Goal: Task Accomplishment & Management: Complete application form

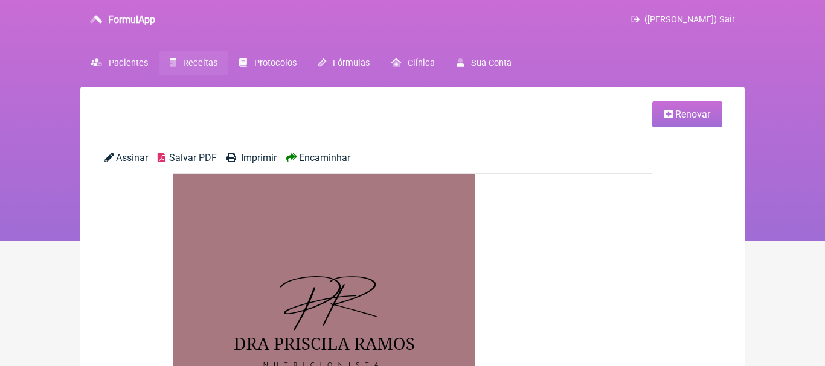
click at [199, 63] on span "Receitas" at bounding box center [200, 63] width 34 height 10
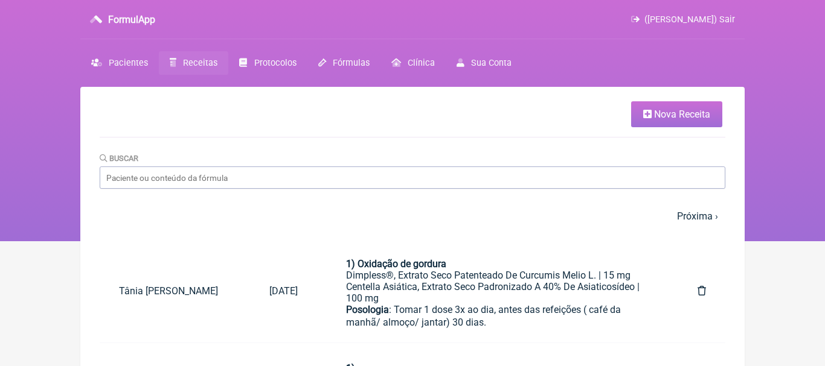
click at [670, 113] on span "Nova Receita" at bounding box center [682, 114] width 56 height 11
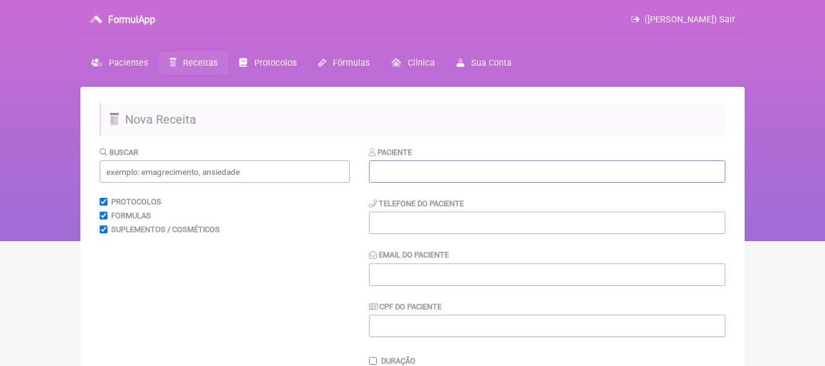
click at [495, 172] on input "text" at bounding box center [547, 172] width 356 height 22
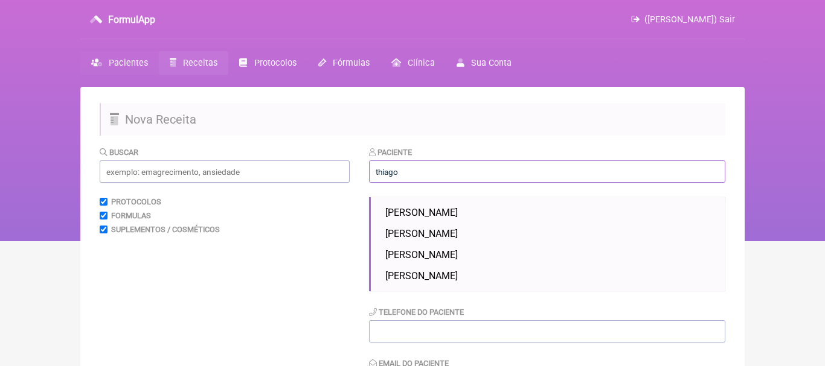
type input "thiago"
click at [123, 63] on span "Pacientes" at bounding box center [128, 63] width 39 height 10
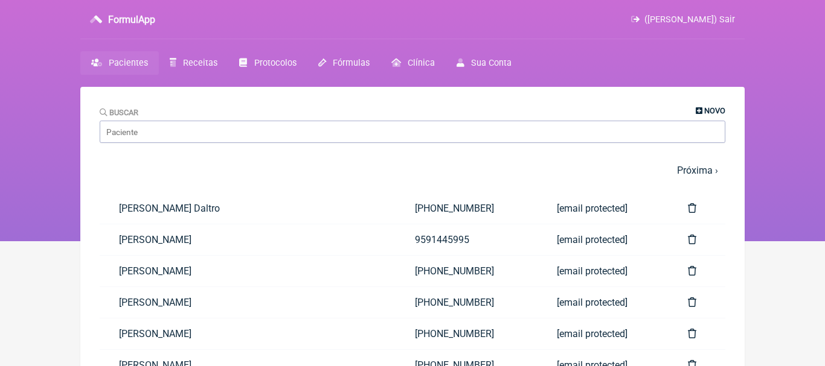
click at [705, 109] on span "Novo" at bounding box center [714, 110] width 21 height 9
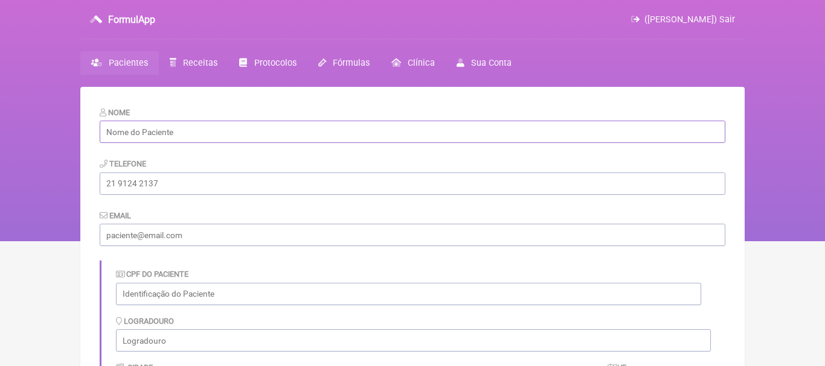
click at [510, 134] on input "text" at bounding box center [412, 132] width 625 height 22
click at [176, 137] on input "text" at bounding box center [412, 132] width 625 height 22
type input "Thiago Rodrigues da Cunha Santos"
click at [151, 180] on input "tel" at bounding box center [412, 184] width 625 height 22
type input "21975087042"
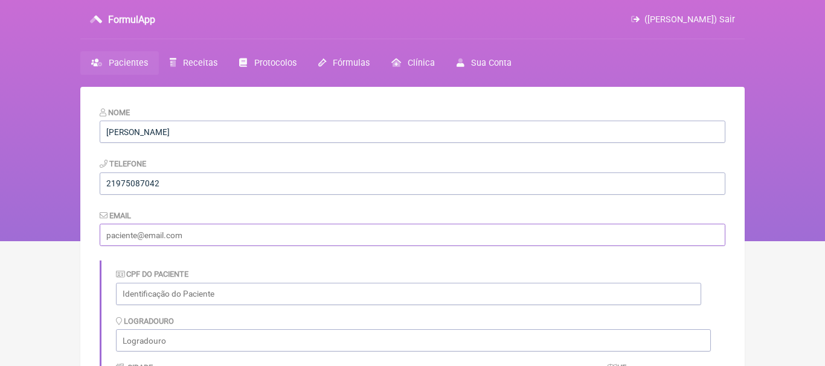
click at [248, 236] on input "email" at bounding box center [412, 235] width 625 height 22
click at [167, 241] on input "musica.thiago@gmil.com" at bounding box center [412, 235] width 625 height 22
click at [177, 236] on input "musica.thiago@gmil.com" at bounding box center [412, 235] width 625 height 22
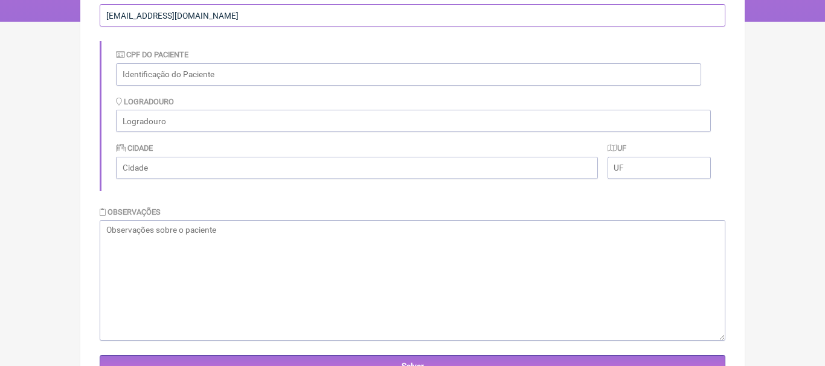
scroll to position [228, 0]
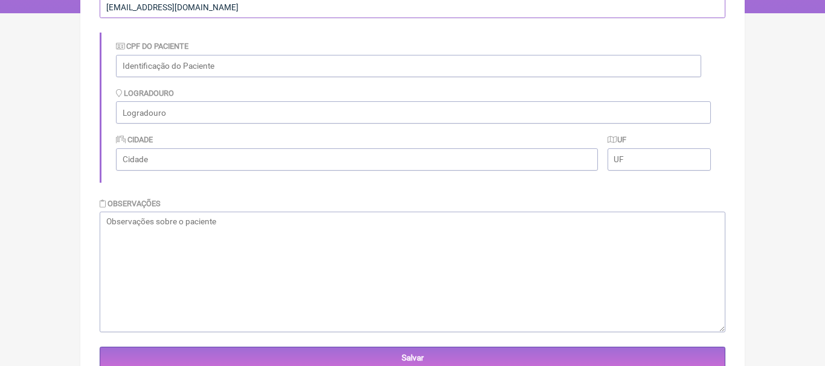
type input "[EMAIL_ADDRESS][DOMAIN_NAME]"
click at [310, 245] on textarea at bounding box center [412, 272] width 625 height 121
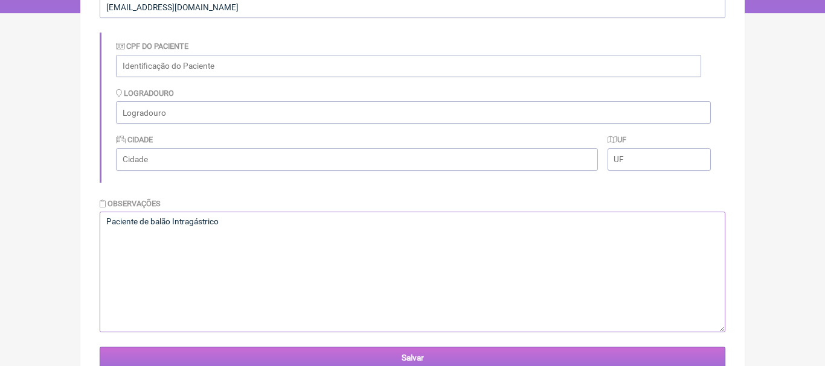
type textarea "Paciente de balão Intragástrico"
click at [411, 355] on input "Salvar" at bounding box center [412, 358] width 625 height 22
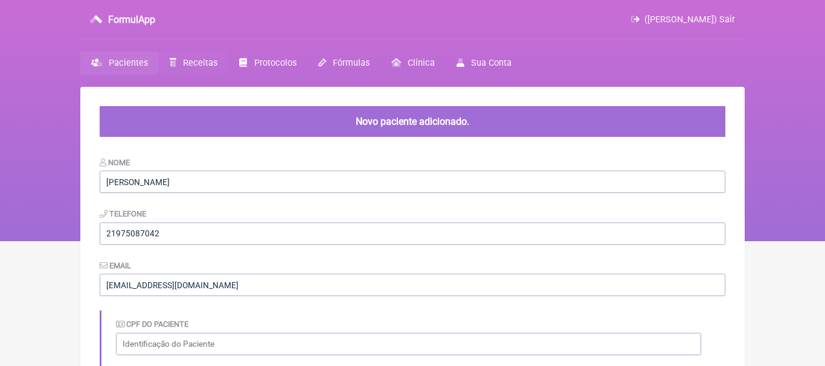
click at [185, 61] on span "Receitas" at bounding box center [200, 63] width 34 height 10
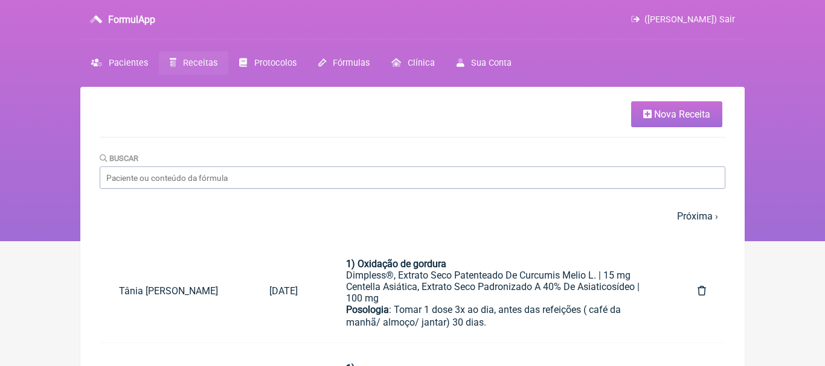
click at [667, 111] on span "Nova Receita" at bounding box center [682, 114] width 56 height 11
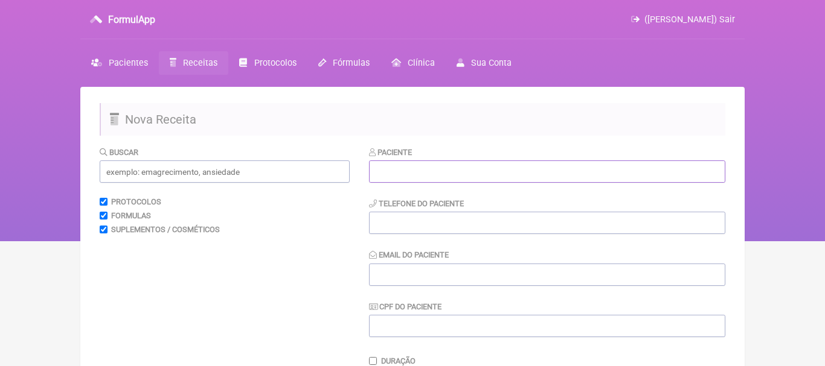
click at [483, 173] on input "text" at bounding box center [547, 172] width 356 height 22
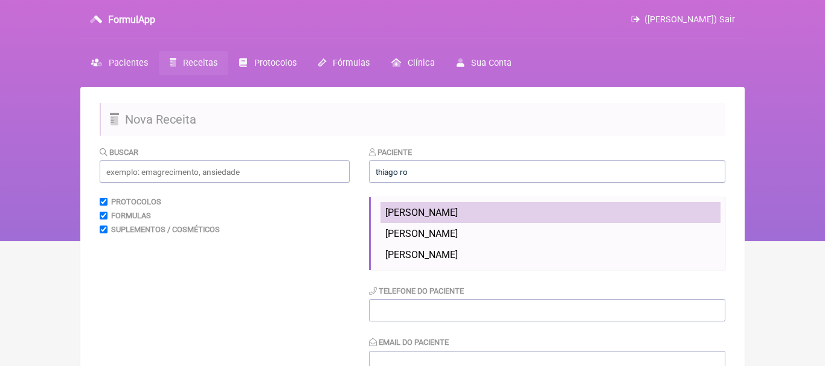
click at [438, 211] on span "Thiago Rodrigues da Cunha Santos" at bounding box center [421, 212] width 72 height 11
type input "Thiago Rodrigues da Cunha Santos"
type input "21975087042"
type input "[EMAIL_ADDRESS][DOMAIN_NAME]"
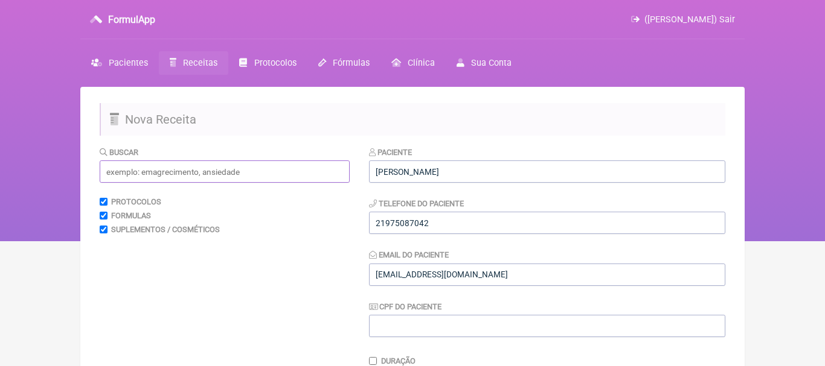
click at [321, 172] on input "text" at bounding box center [225, 172] width 250 height 22
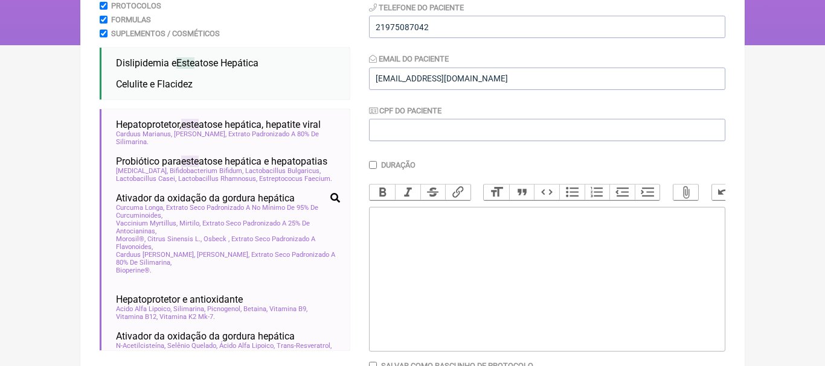
scroll to position [197, 0]
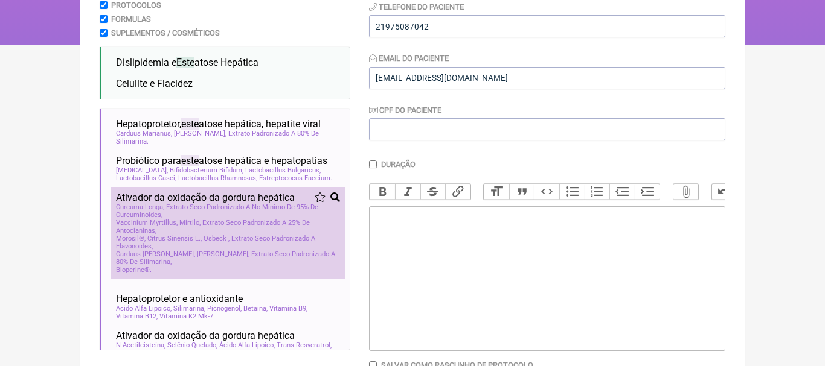
type input "este"
click at [166, 233] on span "Vaccinium Myrtillus, Mirtilo, Extrato Seco Padronizado A 25% De Antocianinas" at bounding box center [228, 227] width 224 height 16
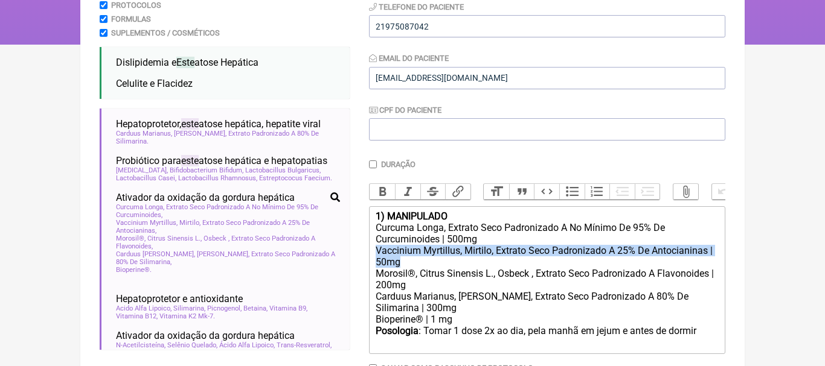
drag, startPoint x: 373, startPoint y: 251, endPoint x: 404, endPoint y: 258, distance: 31.8
click at [404, 258] on trix-editor "1) MANIPULADO Curcuma Longa, Extrato Seco Padronizado A No Mínimo De 95% De Cur…" at bounding box center [547, 280] width 356 height 148
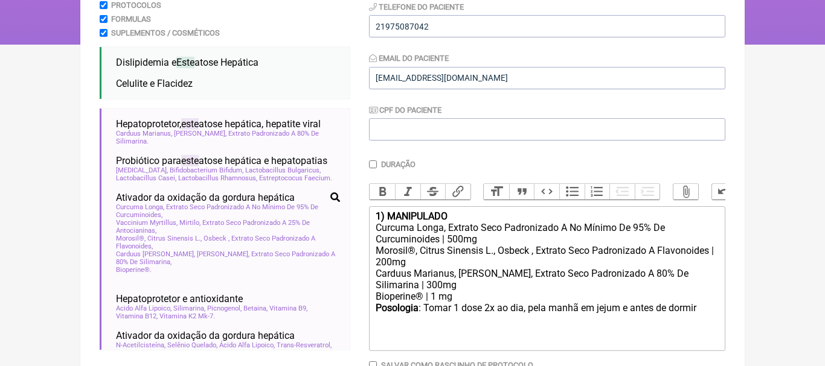
click at [447, 216] on strong "1) MANIPULADO" at bounding box center [412, 216] width 72 height 11
click at [711, 311] on div "Posologia : Tomar 1 dose 2x ao dia, pela manhã em jejum e antes de dormir ㅤ" at bounding box center [547, 314] width 343 height 24
type trix-editor "<div><strong>1) Antiinflamatório</strong></div><div>Curcuma Longa, Extrato Seco…"
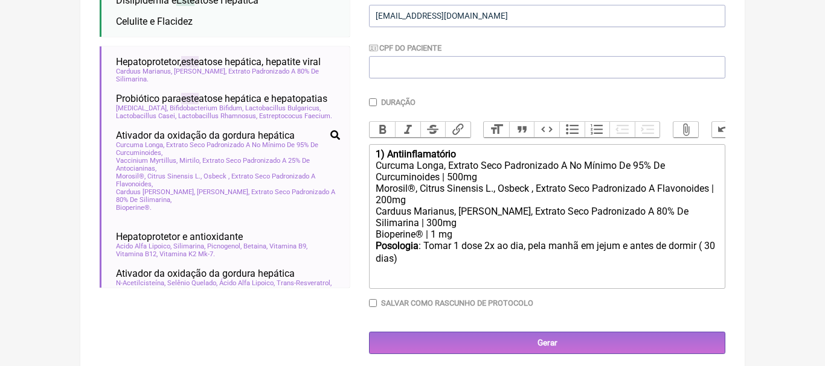
scroll to position [266, 0]
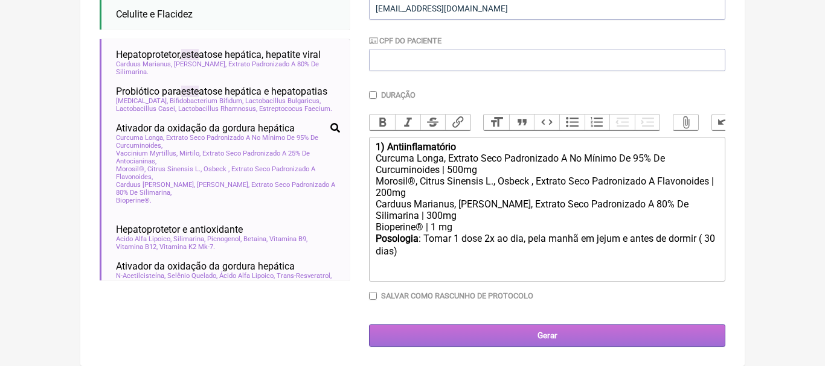
click at [555, 340] on input "Gerar" at bounding box center [547, 336] width 356 height 22
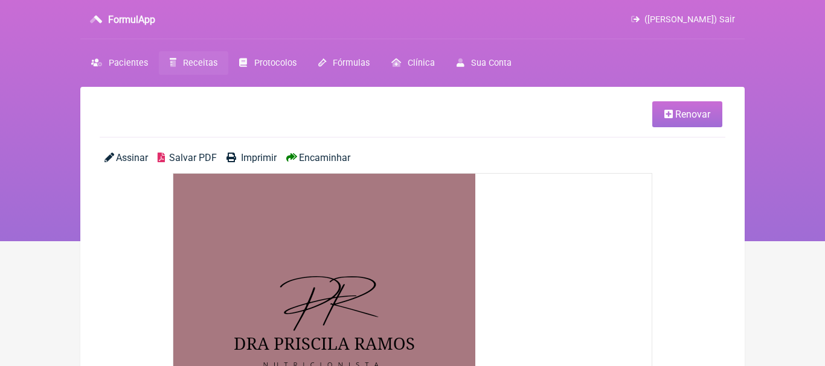
click at [342, 159] on span "Encaminhar" at bounding box center [324, 157] width 51 height 11
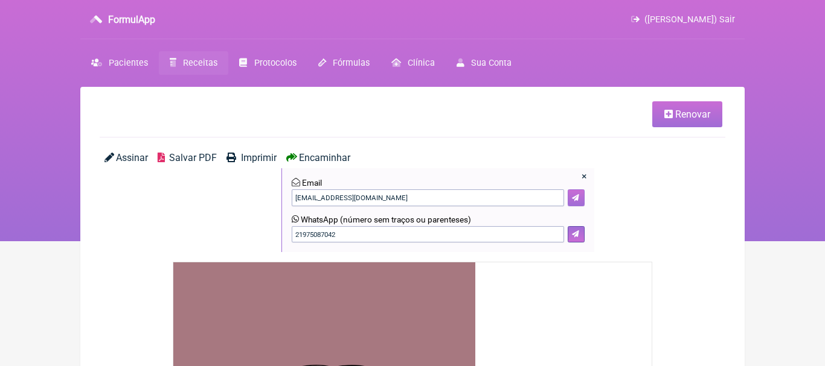
click at [580, 195] on button at bounding box center [575, 198] width 17 height 17
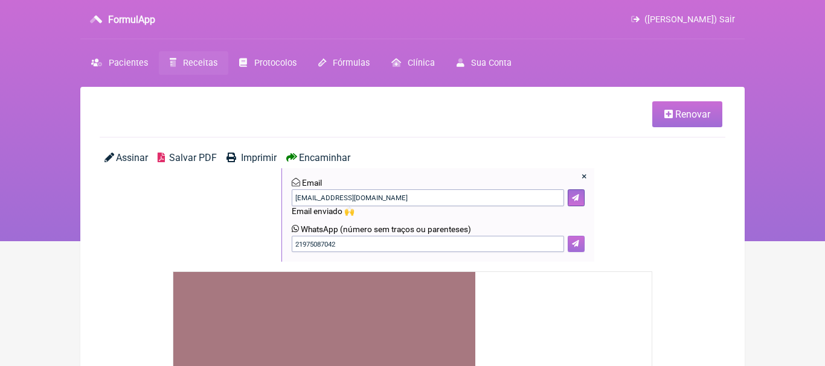
click at [573, 241] on button at bounding box center [575, 244] width 17 height 17
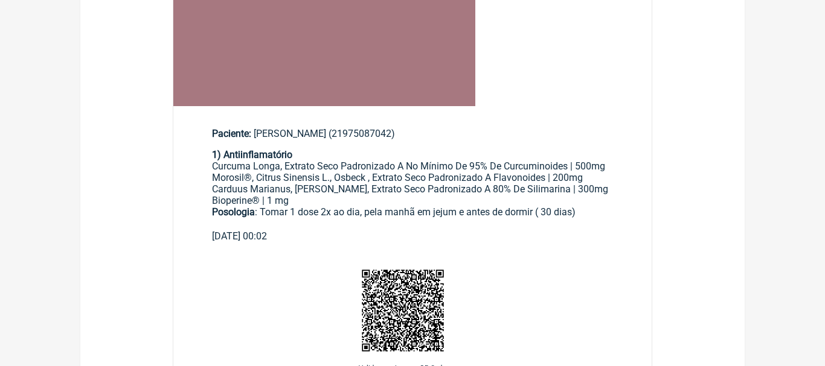
scroll to position [488, 0]
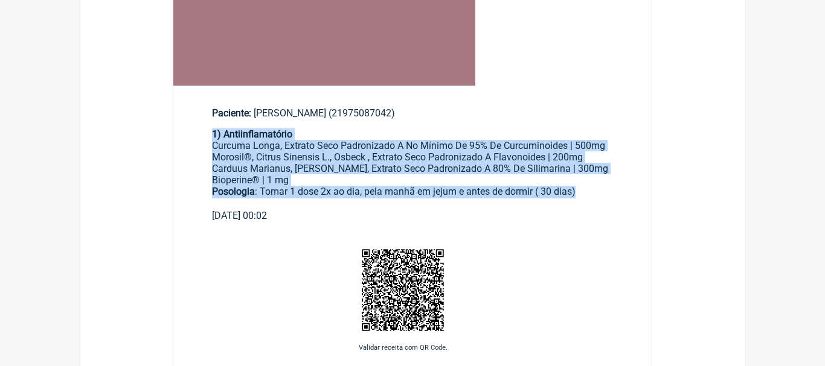
drag, startPoint x: 214, startPoint y: 136, endPoint x: 586, endPoint y: 190, distance: 376.3
click at [586, 190] on div "1) Antiinflamatório Curcuma Longa, Extrato Seco Padronizado A No Mínimo De 95% …" at bounding box center [412, 170] width 401 height 82
copy div "1) Antiinflamatório Curcuma Longa, Extrato Seco Padronizado A No Mínimo De 95% …"
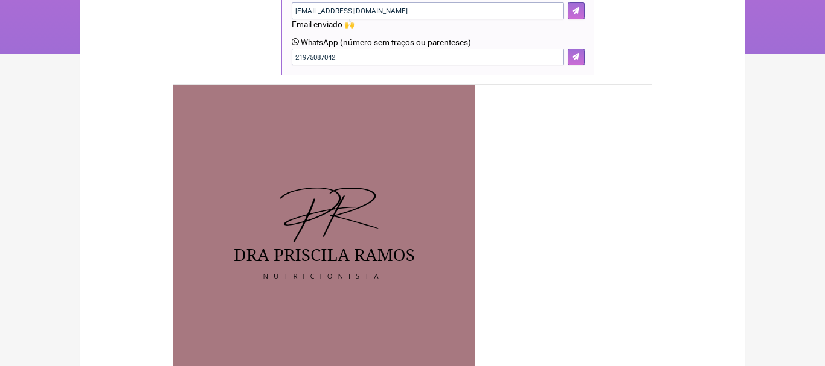
scroll to position [0, 0]
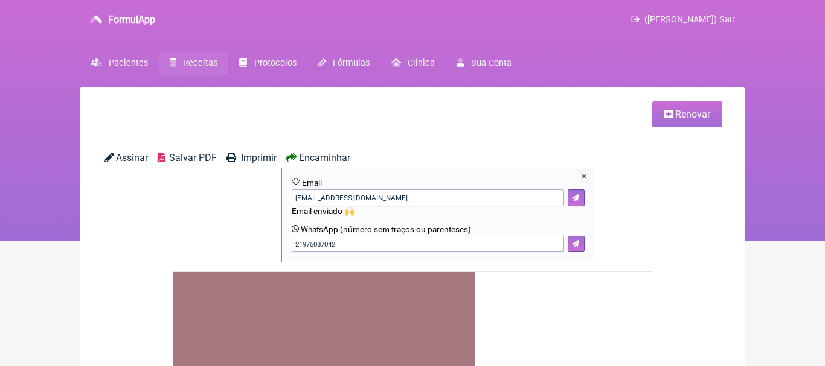
click at [730, 18] on span "([PERSON_NAME]) Sair" at bounding box center [689, 19] width 91 height 10
